Goal: Information Seeking & Learning: Learn about a topic

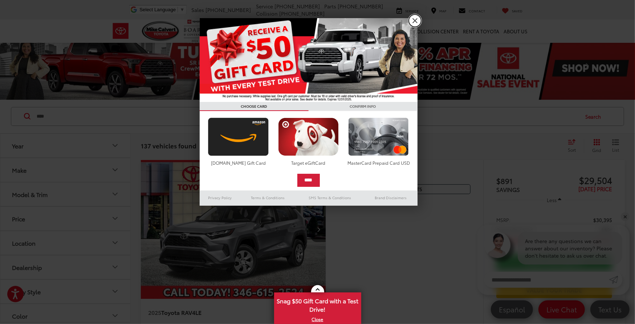
click at [415, 21] on link "X" at bounding box center [415, 21] width 12 height 12
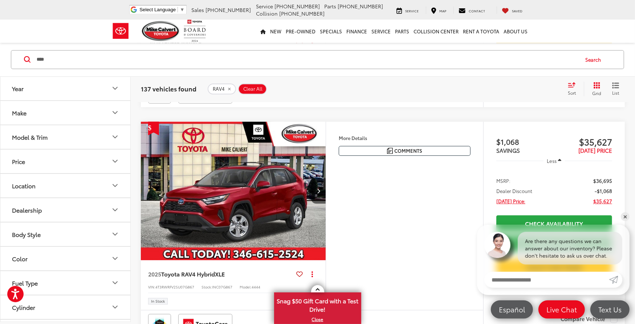
scroll to position [1452, 0]
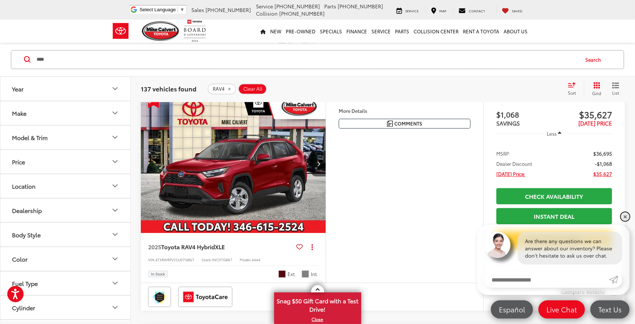
click at [624, 216] on link "✕" at bounding box center [625, 216] width 9 height 9
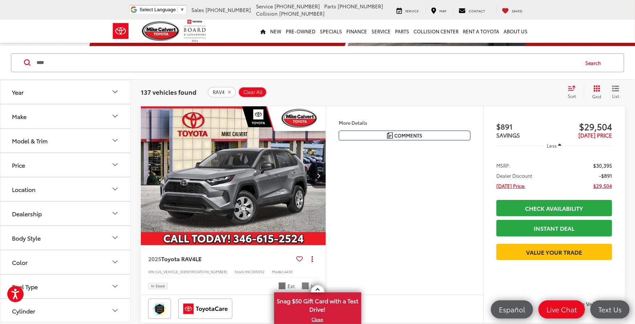
scroll to position [0, 0]
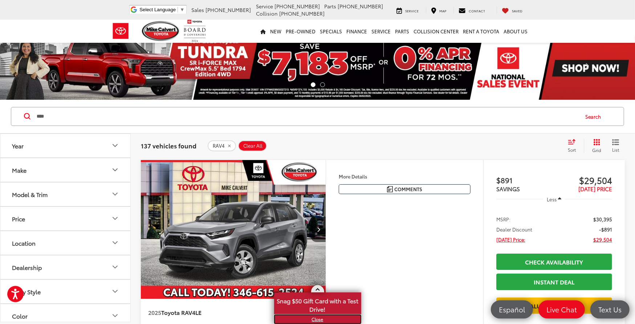
click at [320, 318] on link "X" at bounding box center [318, 319] width 86 height 8
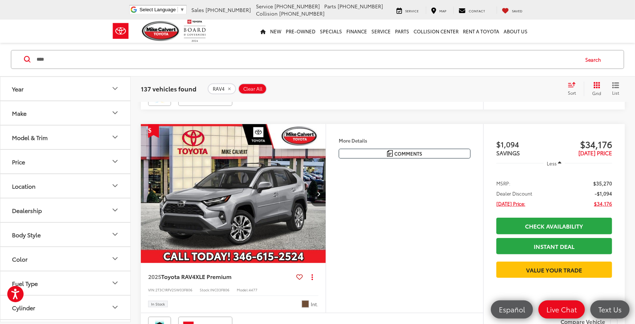
scroll to position [282, 0]
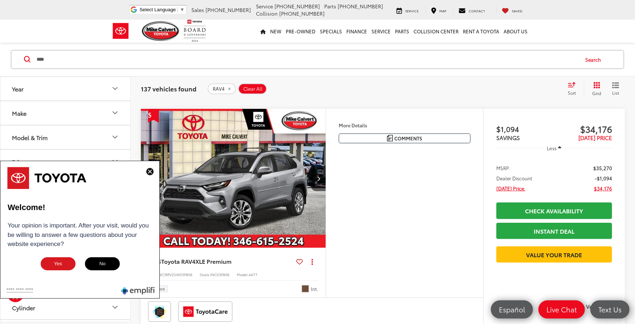
click at [150, 173] on img at bounding box center [149, 171] width 7 height 7
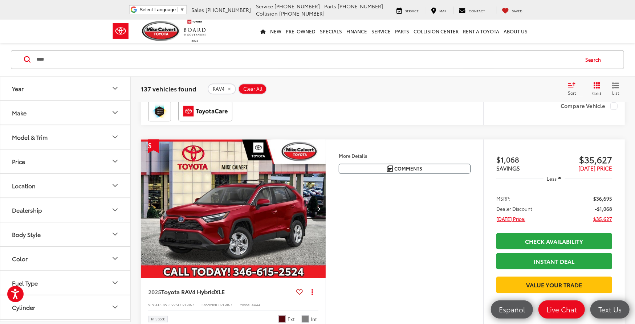
scroll to position [1412, 0]
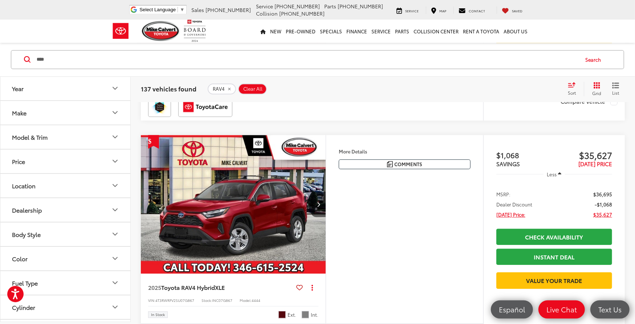
click at [541, 38] on capital-one-entry-button at bounding box center [554, 38] width 116 height 0
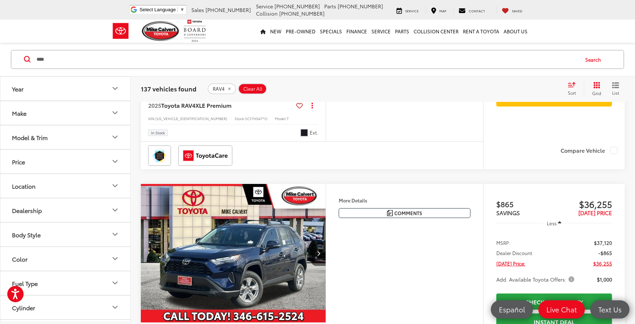
scroll to position [2541, 0]
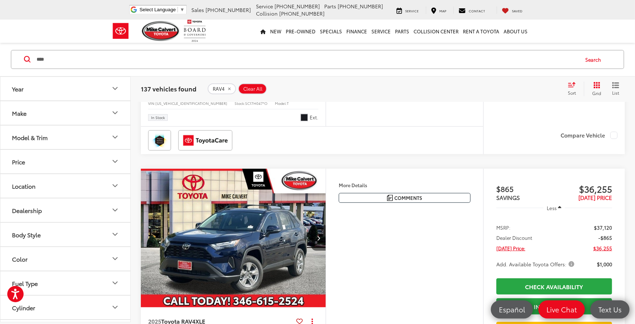
click at [17, 111] on div "Make" at bounding box center [19, 113] width 15 height 7
